Goal: Register for event/course

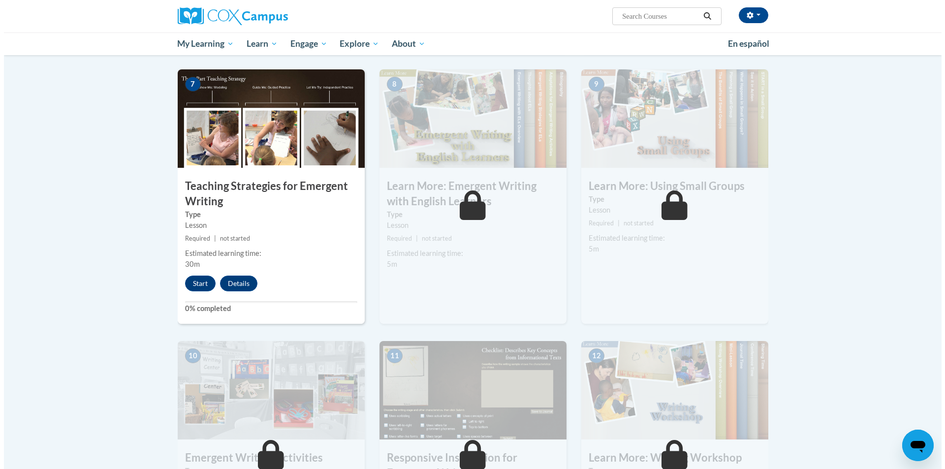
scroll to position [787, 0]
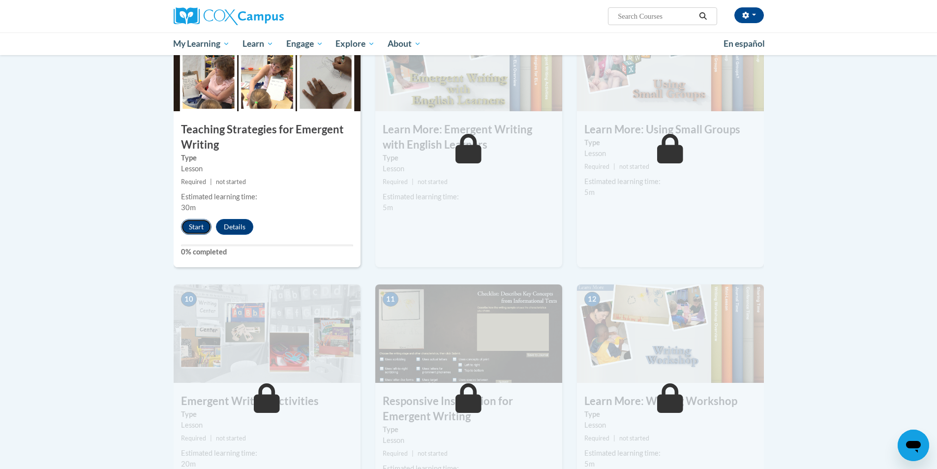
click at [196, 219] on button "Start" at bounding box center [196, 227] width 31 height 16
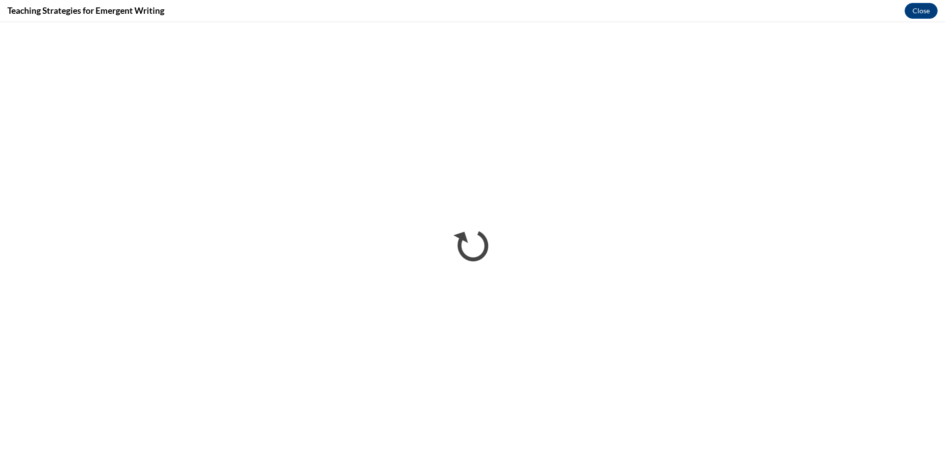
scroll to position [0, 0]
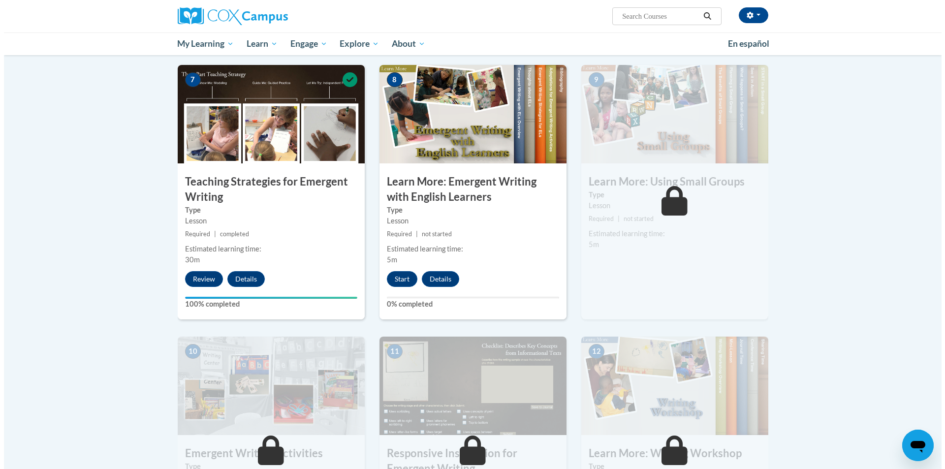
scroll to position [738, 0]
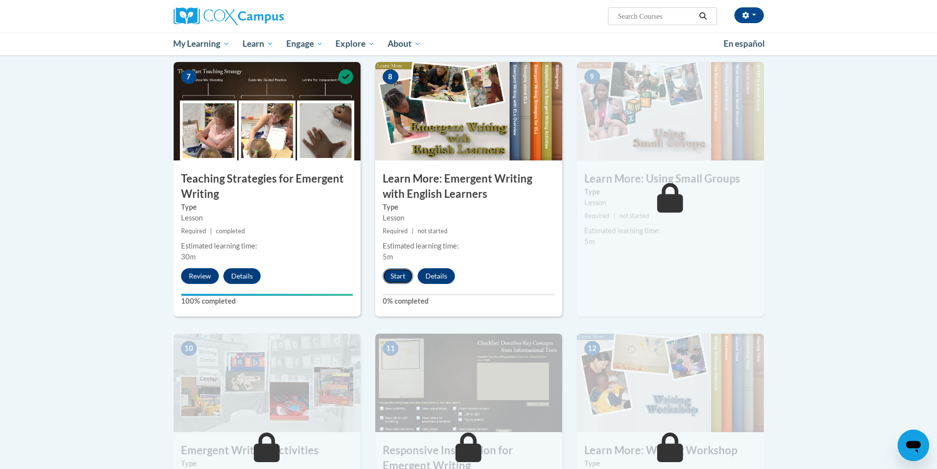
click at [391, 268] on button "Start" at bounding box center [398, 276] width 31 height 16
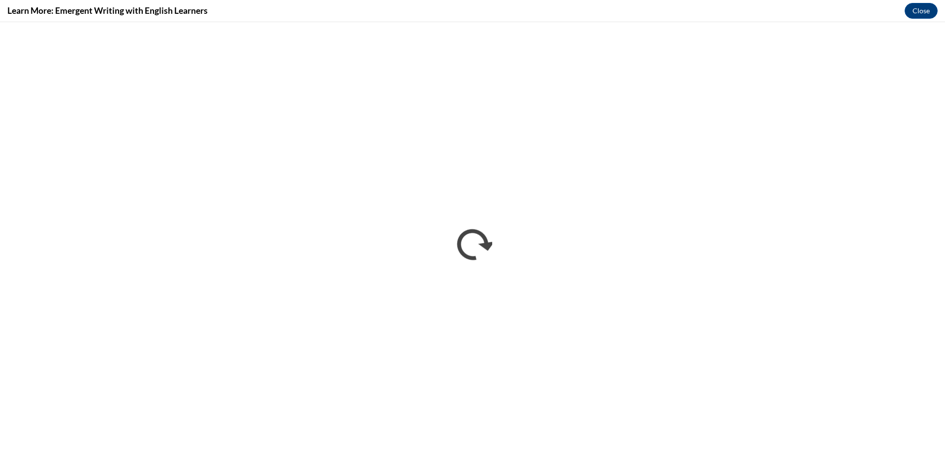
scroll to position [0, 0]
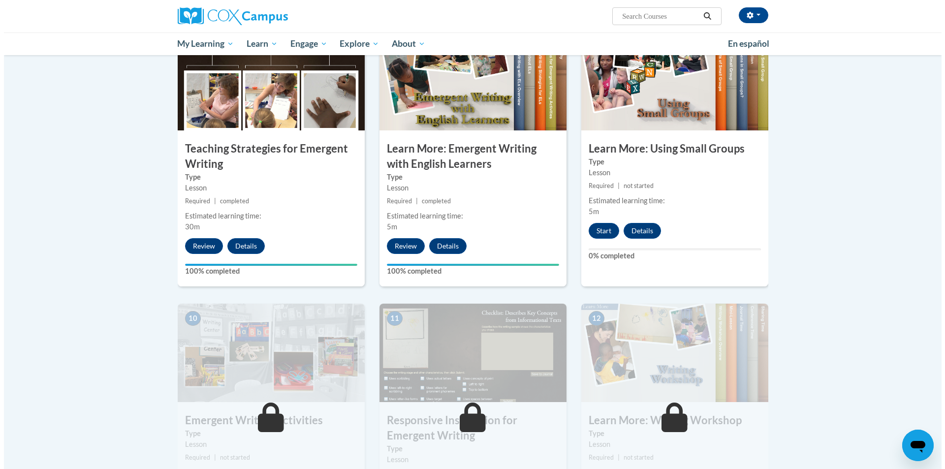
scroll to position [787, 0]
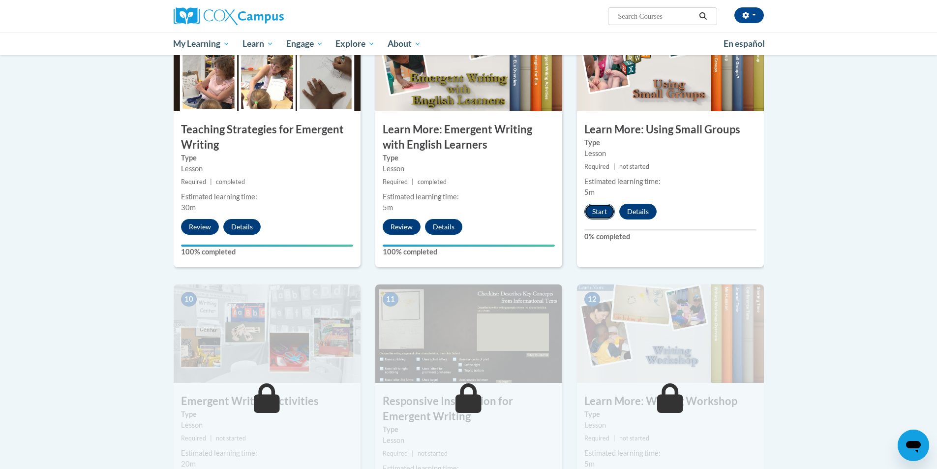
click at [599, 204] on button "Start" at bounding box center [600, 212] width 31 height 16
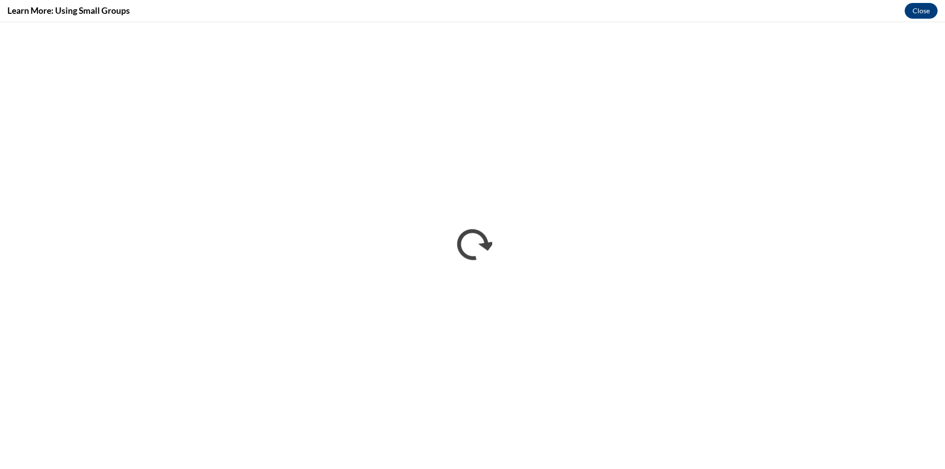
scroll to position [0, 0]
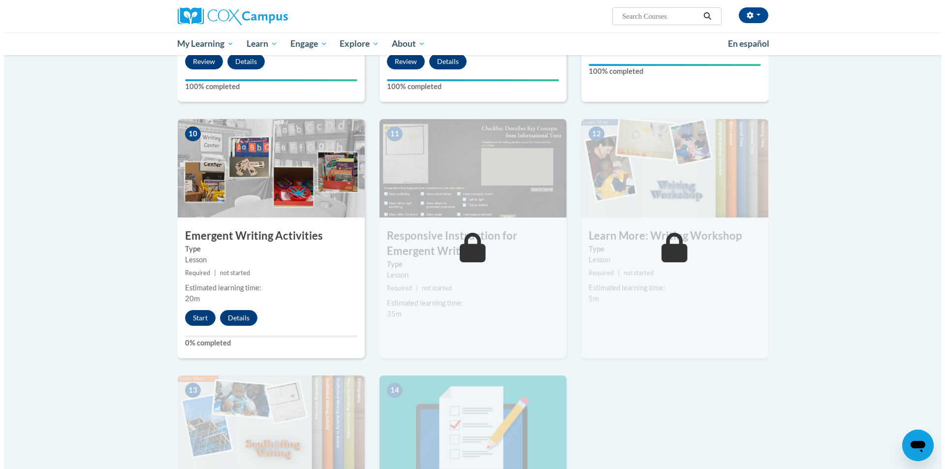
scroll to position [984, 0]
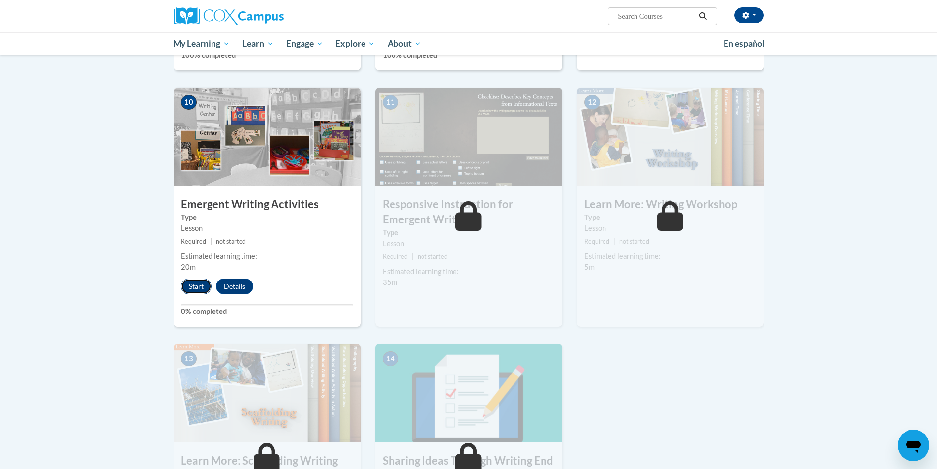
click at [201, 279] on button "Start" at bounding box center [196, 287] width 31 height 16
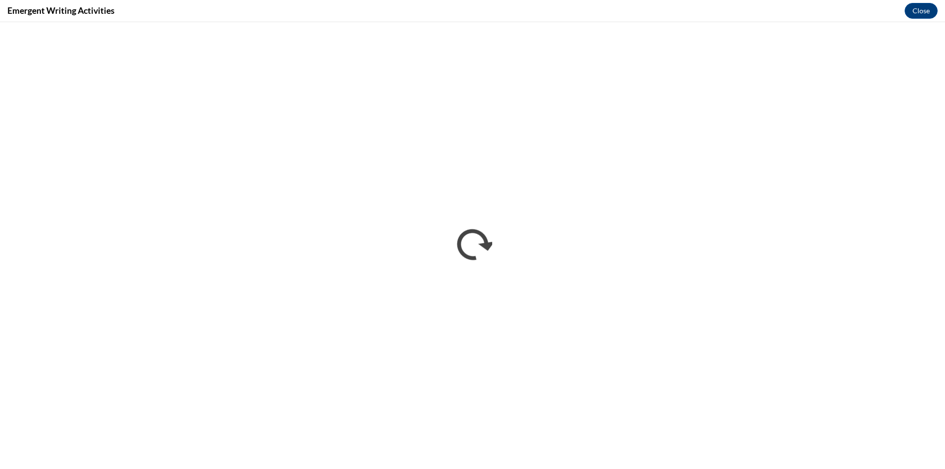
scroll to position [0, 0]
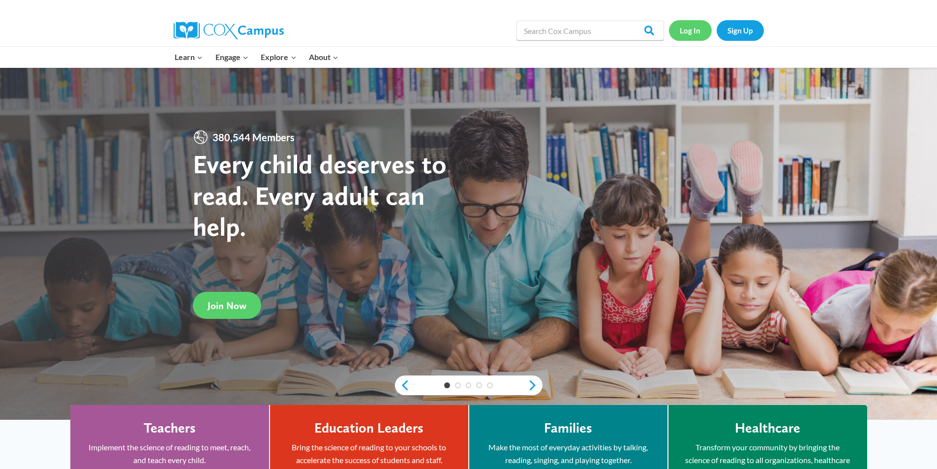
click at [694, 21] on link "Log In" at bounding box center [690, 30] width 43 height 20
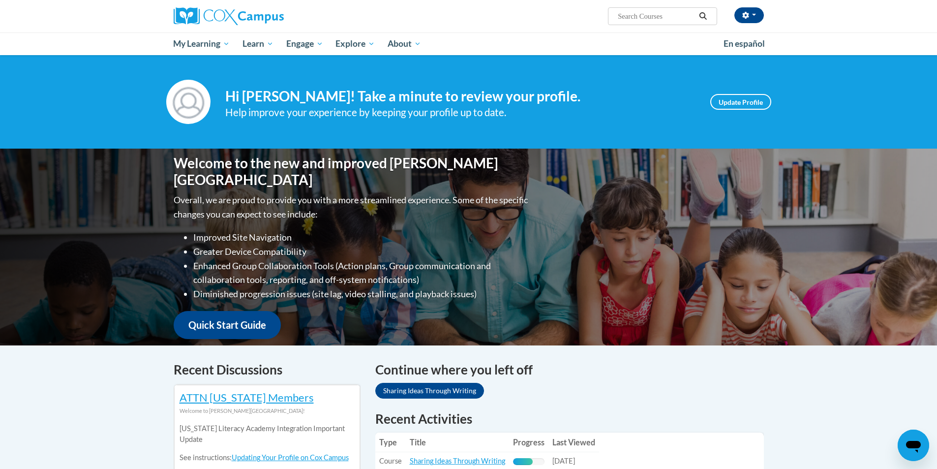
click at [646, 24] on span "Search Search..." at bounding box center [662, 16] width 109 height 18
click at [649, 19] on input "Search..." at bounding box center [656, 16] width 79 height 12
paste input "Meaningful Conversations PS/PK"
type input "Meaningful Conversations PS/PK"
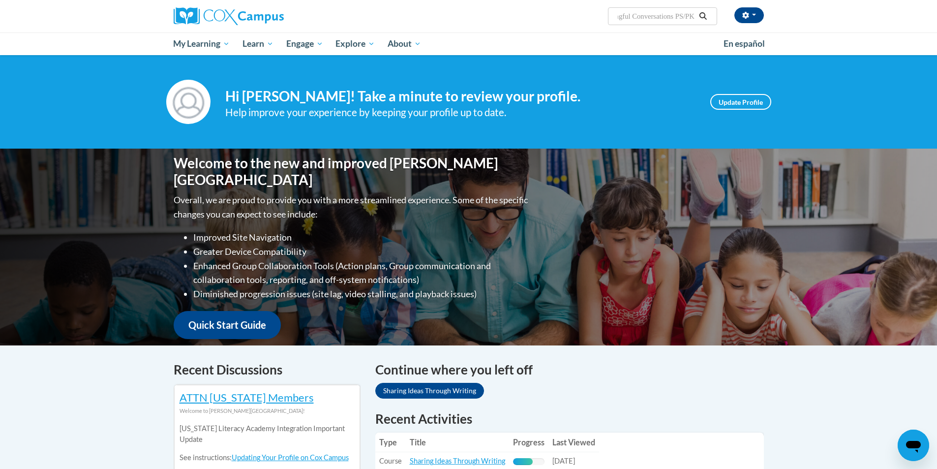
drag, startPoint x: 704, startPoint y: 20, endPoint x: 674, endPoint y: 37, distance: 34.6
click at [699, 31] on div "Andrea McFarlane (America/New_York UTC-04:00) My Profile Inbox My Transcripts L…" at bounding box center [469, 16] width 620 height 32
drag, startPoint x: 704, startPoint y: 14, endPoint x: 711, endPoint y: 13, distance: 6.5
click at [708, 13] on icon "Search" at bounding box center [703, 15] width 9 height 7
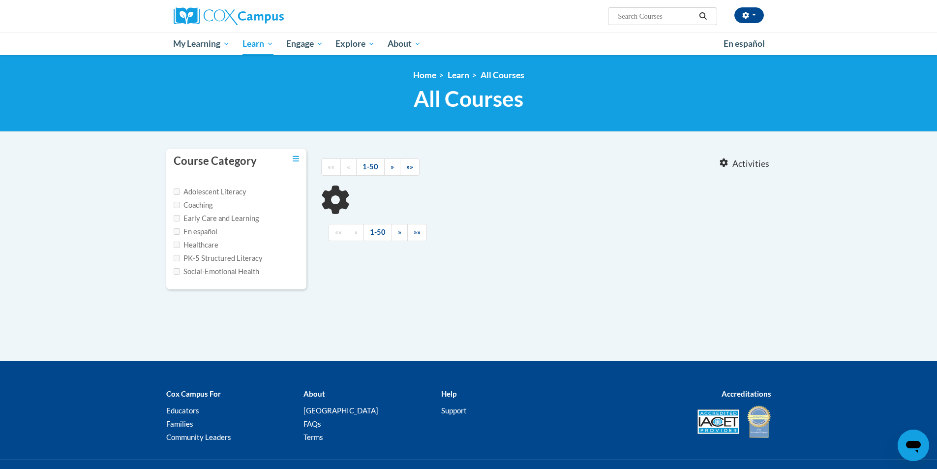
type input "Meaningful Conversations PS/PK"
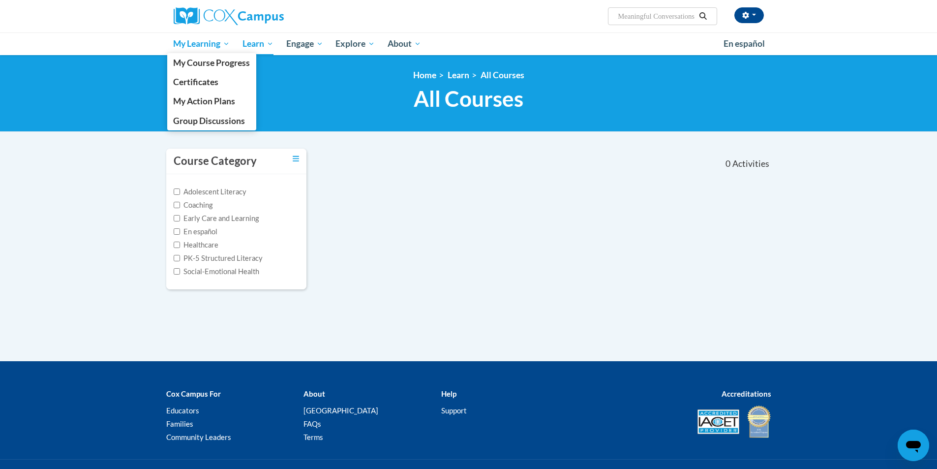
click at [217, 46] on span "My Learning" at bounding box center [201, 44] width 57 height 12
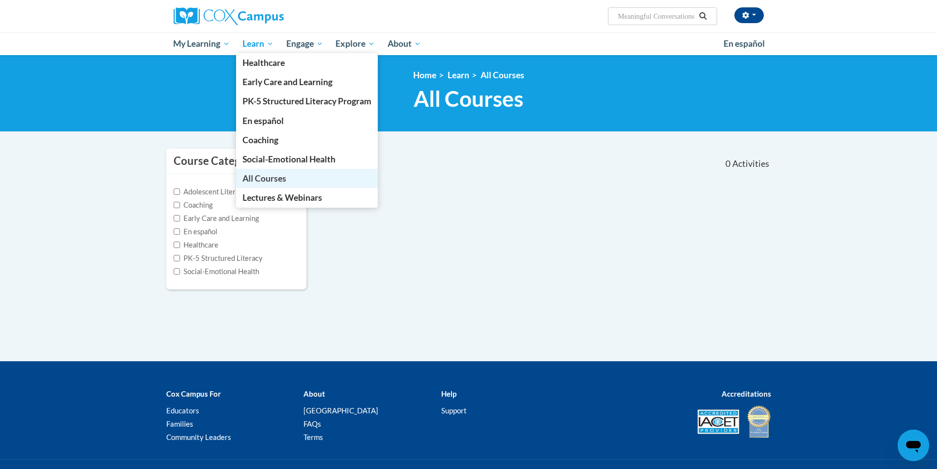
click at [266, 173] on link "All Courses" at bounding box center [307, 178] width 142 height 19
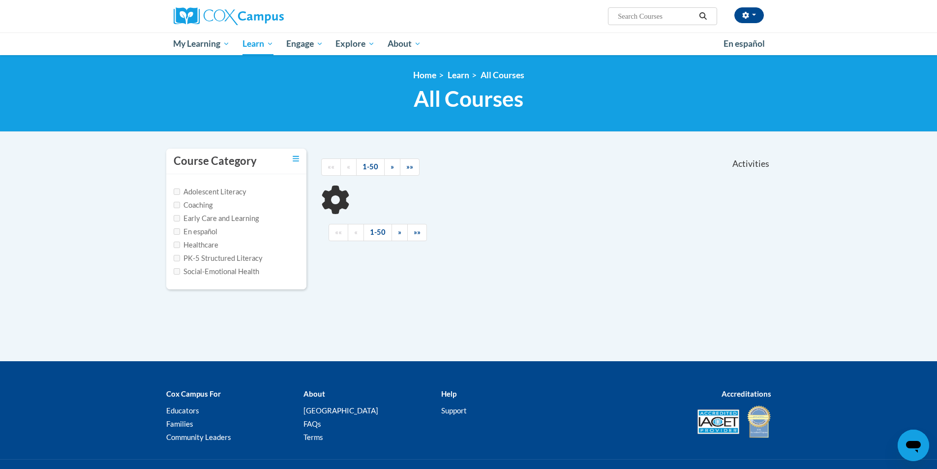
click at [672, 20] on input "Search..." at bounding box center [656, 16] width 79 height 12
paste input "Meaningful Conversations PS/PK AT136722 -- ST10126695"
type input "Meaningful Conversations PS/PK AT136722 -- ST10126695"
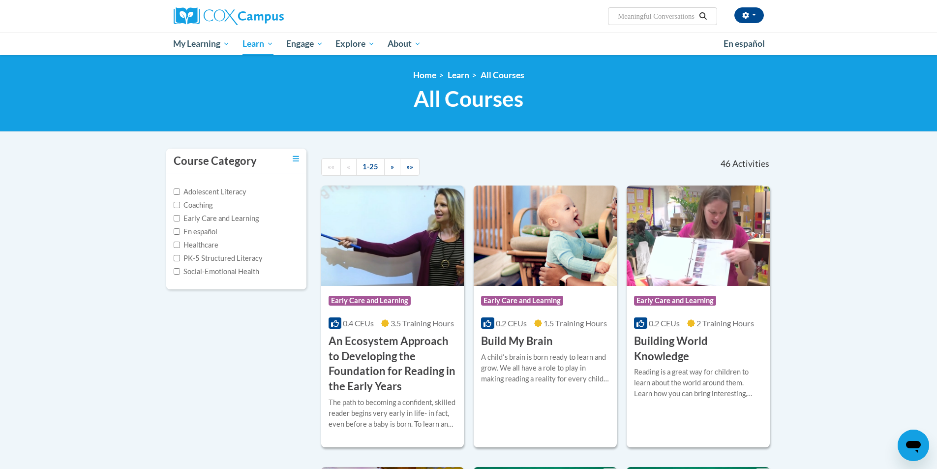
scroll to position [0, 109]
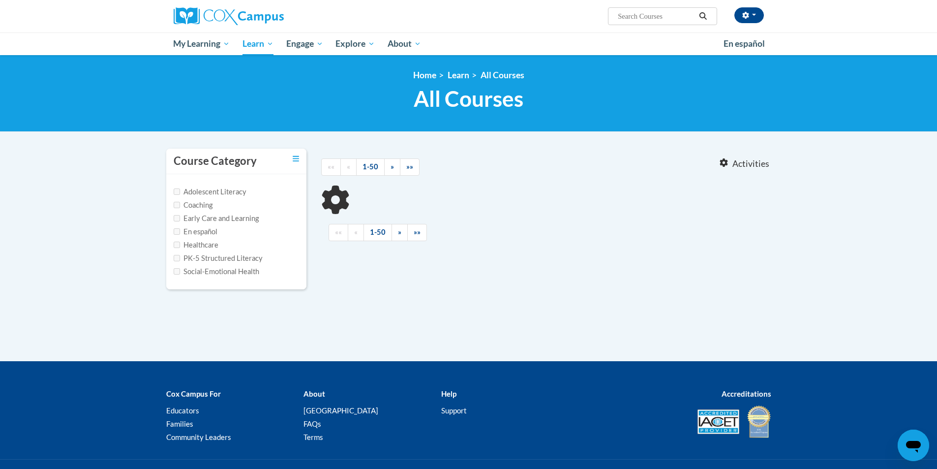
type input "Meaningful Conversations PS/PK AT136722 -- ST10126695"
click at [674, 10] on input "Meaningful Conversations PS/PK AT136722 -- ST10126695" at bounding box center [656, 16] width 79 height 12
click at [674, 13] on input "Meaningful Conversations PS/PK AT136722 -- ST10126695" at bounding box center [656, 16] width 79 height 12
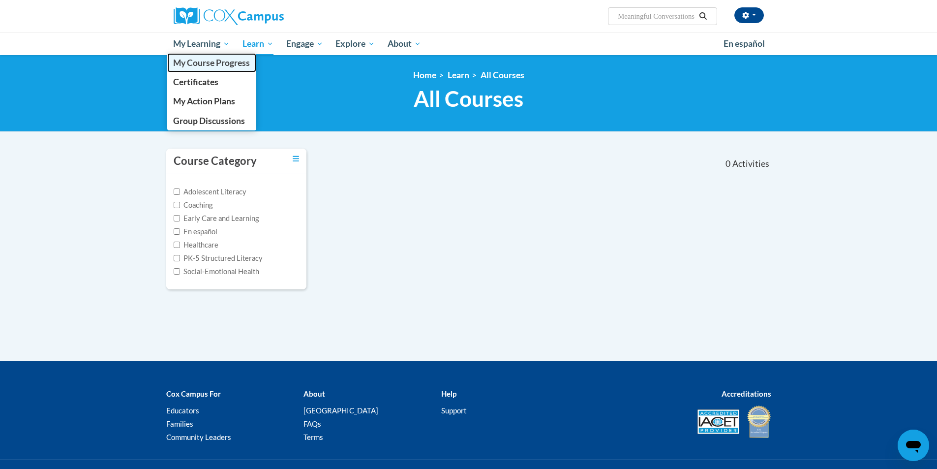
click at [230, 59] on span "My Course Progress" at bounding box center [211, 63] width 77 height 10
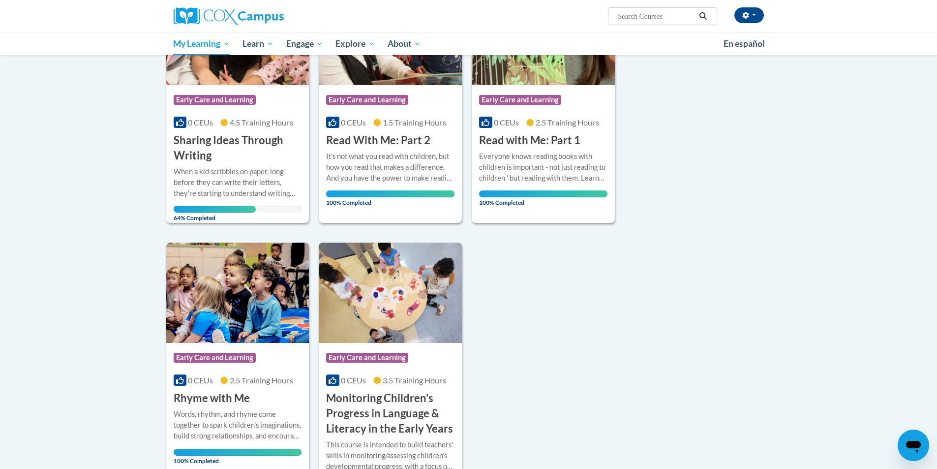
scroll to position [148, 0]
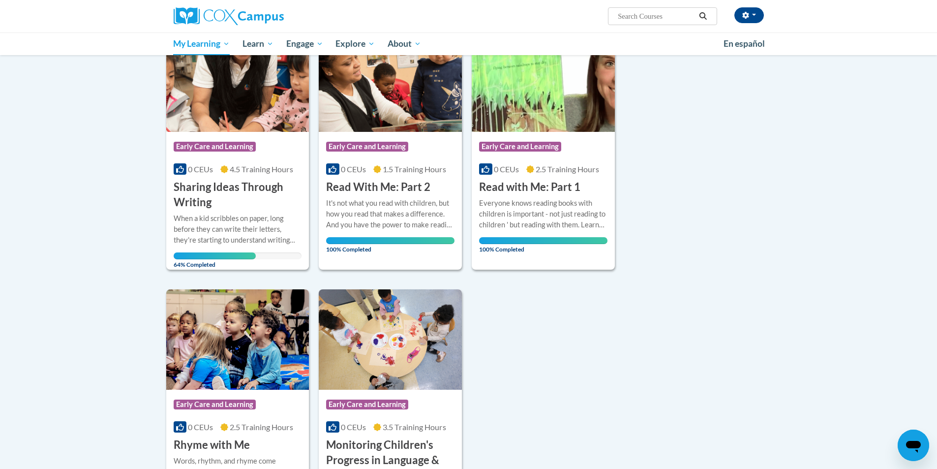
click at [659, 13] on input "Search..." at bounding box center [656, 16] width 79 height 12
paste input "Meaningful Conversations PS/PK AT136722 -- ST10126695"
type input "Meaningful Conversations PS/PK"
drag, startPoint x: 712, startPoint y: 19, endPoint x: 707, endPoint y: 7, distance: 12.6
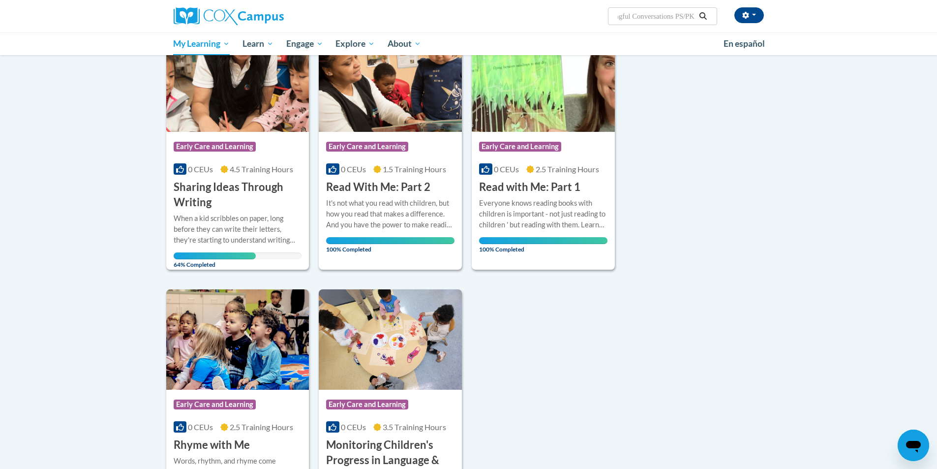
click at [712, 19] on span "Search Search... Meaningful Conversations PS/PK" at bounding box center [662, 16] width 109 height 18
click at [702, 15] on icon "Search" at bounding box center [703, 15] width 9 height 7
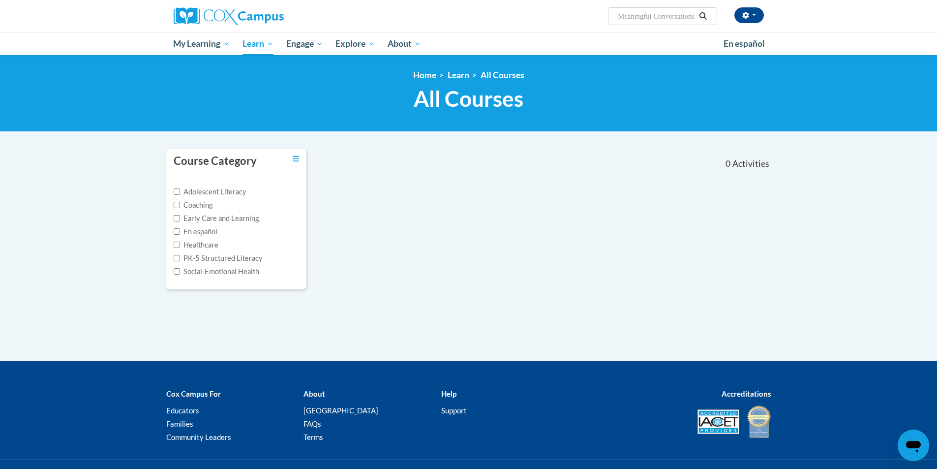
click at [658, 19] on input "Meaningful Conversations PS/PK" at bounding box center [656, 16] width 79 height 12
click at [656, 15] on input "Meaningful Conversations PS/PK" at bounding box center [656, 16] width 79 height 12
click at [695, 16] on input "Conversations PS/PK" at bounding box center [656, 16] width 79 height 12
type input "Conversations"
click at [705, 17] on icon "Search" at bounding box center [703, 15] width 7 height 7
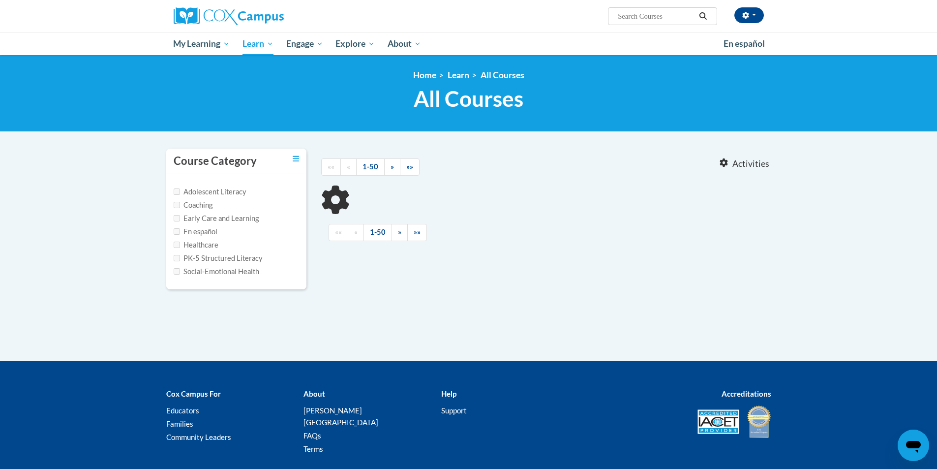
type input "Conversations"
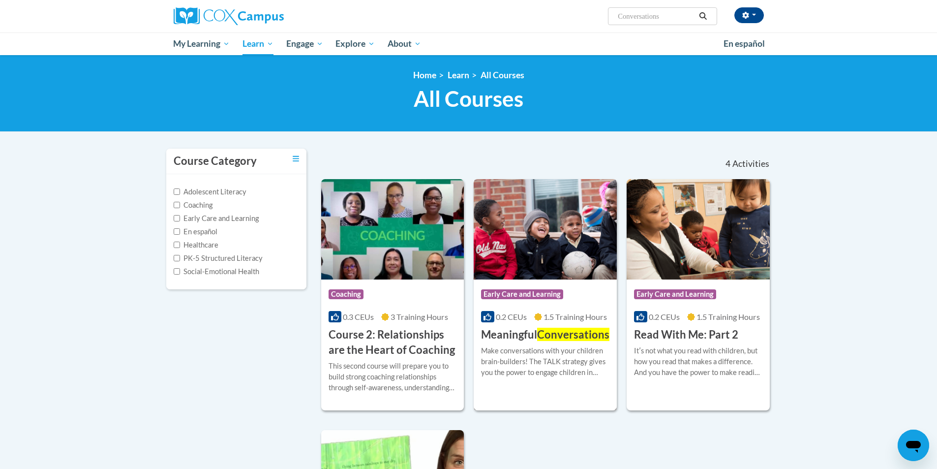
click at [587, 342] on h3 "Meaningful Conversations" at bounding box center [545, 334] width 128 height 15
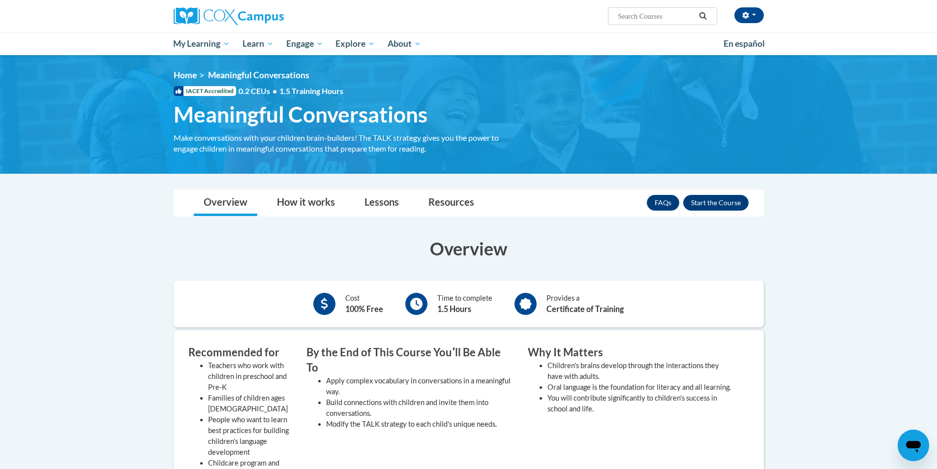
click at [421, 348] on h3 "By the End of This Course Youʹll Be Able To" at bounding box center [410, 360] width 207 height 31
click at [723, 205] on button "Enroll" at bounding box center [716, 203] width 65 height 16
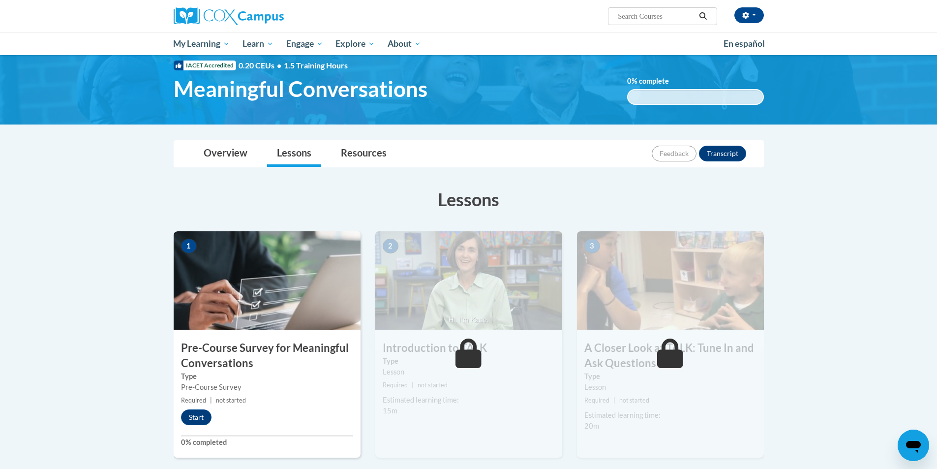
scroll to position [49, 0]
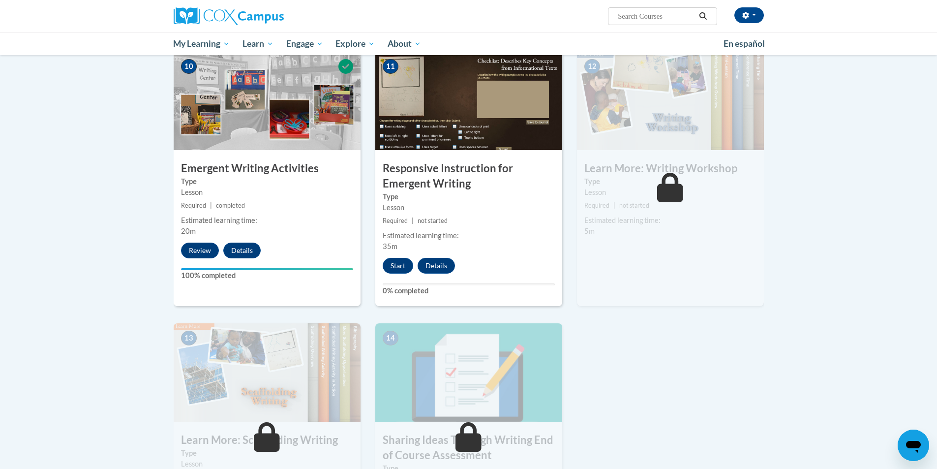
scroll to position [935, 0]
